Goal: Book appointment/travel/reservation

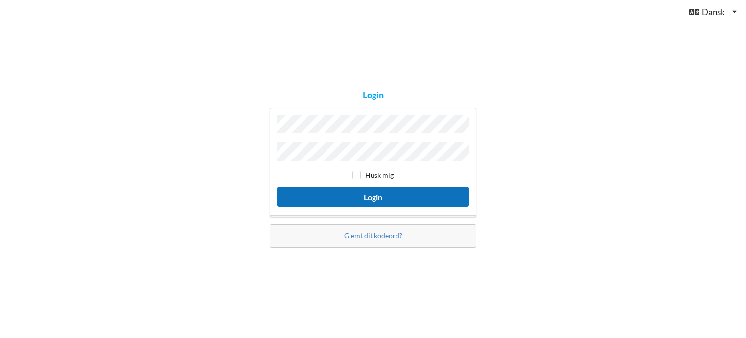
click at [387, 189] on button "Login" at bounding box center [373, 197] width 192 height 20
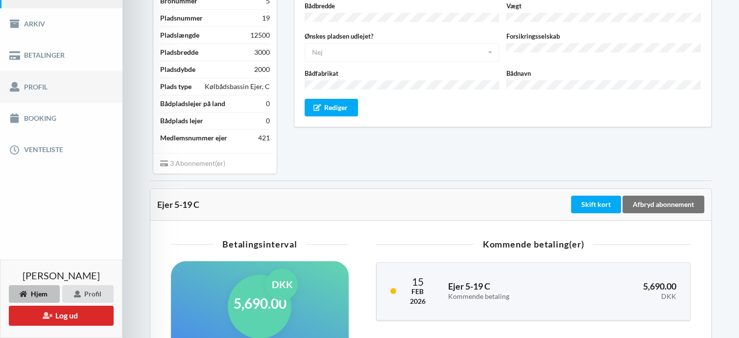
scroll to position [147, 0]
click at [45, 116] on link "Booking" at bounding box center [61, 117] width 122 height 31
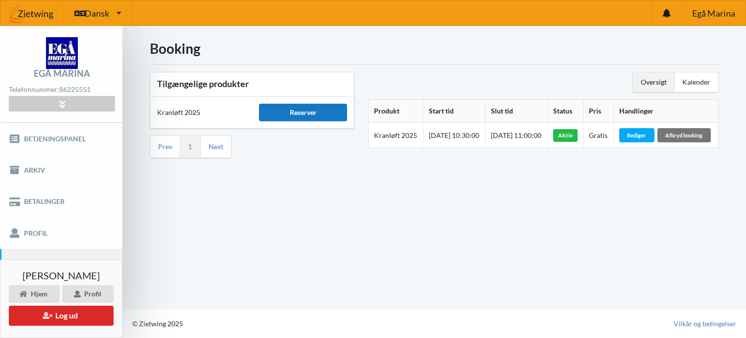
click at [316, 108] on div "Reserver" at bounding box center [303, 113] width 88 height 18
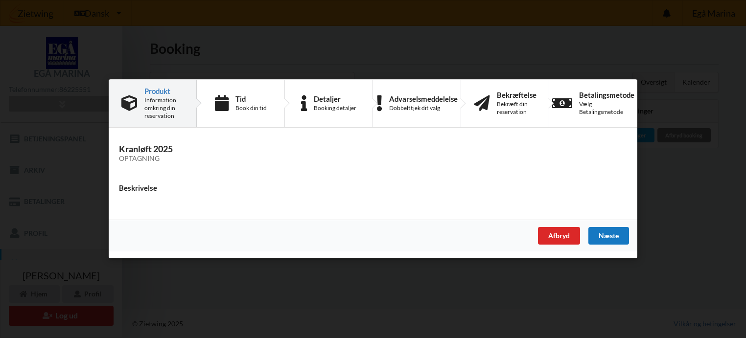
click at [613, 233] on div "Næste" at bounding box center [608, 237] width 41 height 18
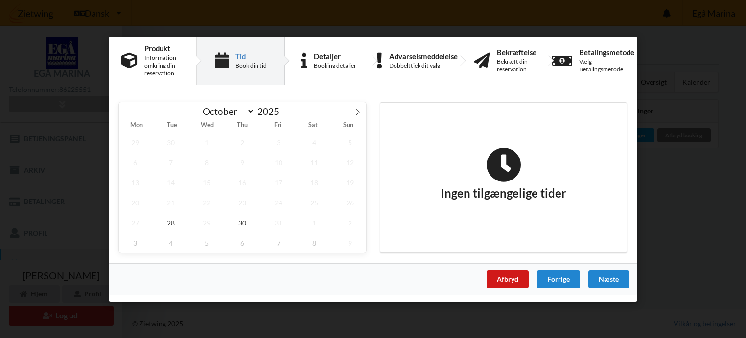
click at [515, 278] on div "Afbryd" at bounding box center [508, 279] width 42 height 18
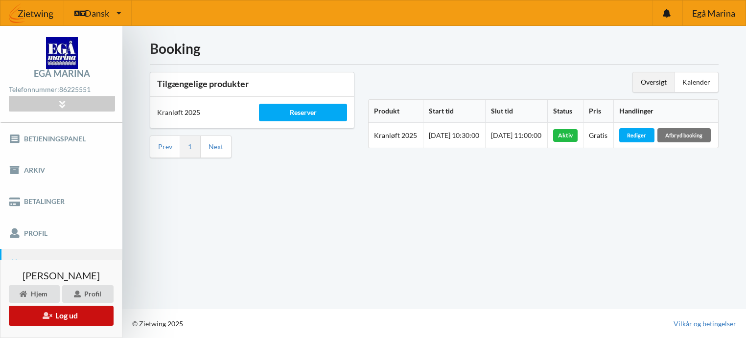
click at [75, 321] on button "Log ud" at bounding box center [61, 316] width 105 height 20
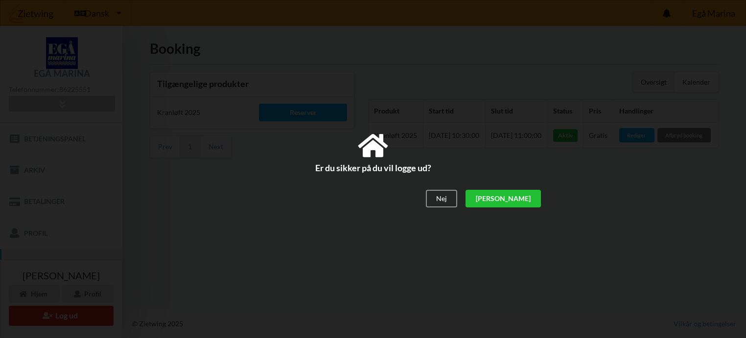
click at [530, 200] on div "[PERSON_NAME]" at bounding box center [503, 199] width 75 height 18
